Goal: Navigation & Orientation: Find specific page/section

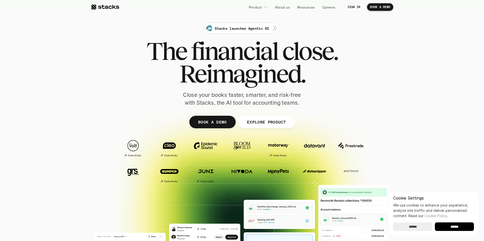
click at [416, 228] on input "******" at bounding box center [412, 227] width 39 height 9
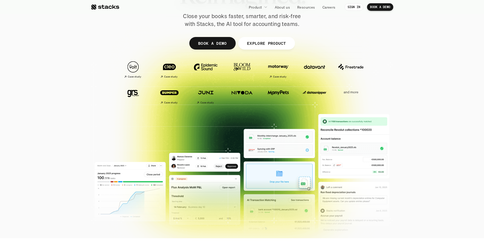
scroll to position [79, 0]
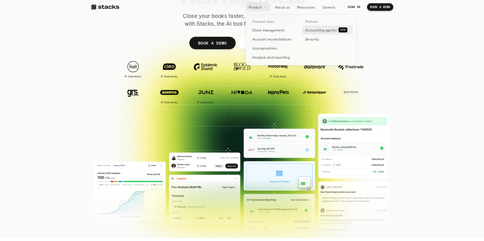
click at [316, 29] on p "Accounting agents" at bounding box center [320, 29] width 31 height 5
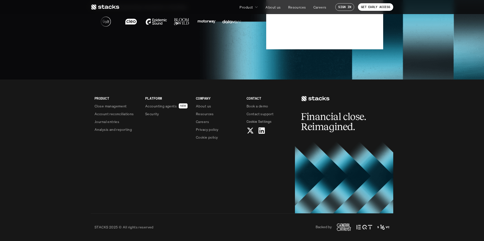
scroll to position [1250, 0]
click at [109, 130] on p "Analysis and reporting" at bounding box center [112, 129] width 37 height 5
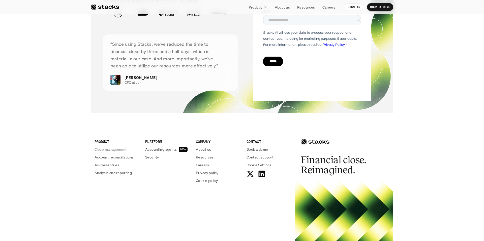
scroll to position [1238, 0]
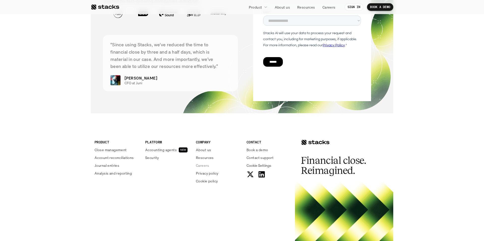
click at [203, 160] on p "Resources" at bounding box center [205, 157] width 18 height 5
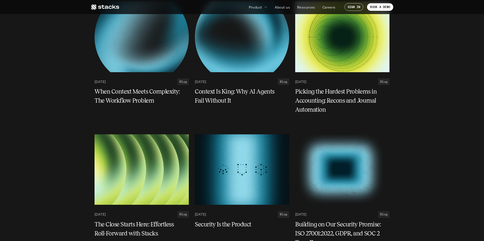
scroll to position [222, 0]
